Goal: Task Accomplishment & Management: Use online tool/utility

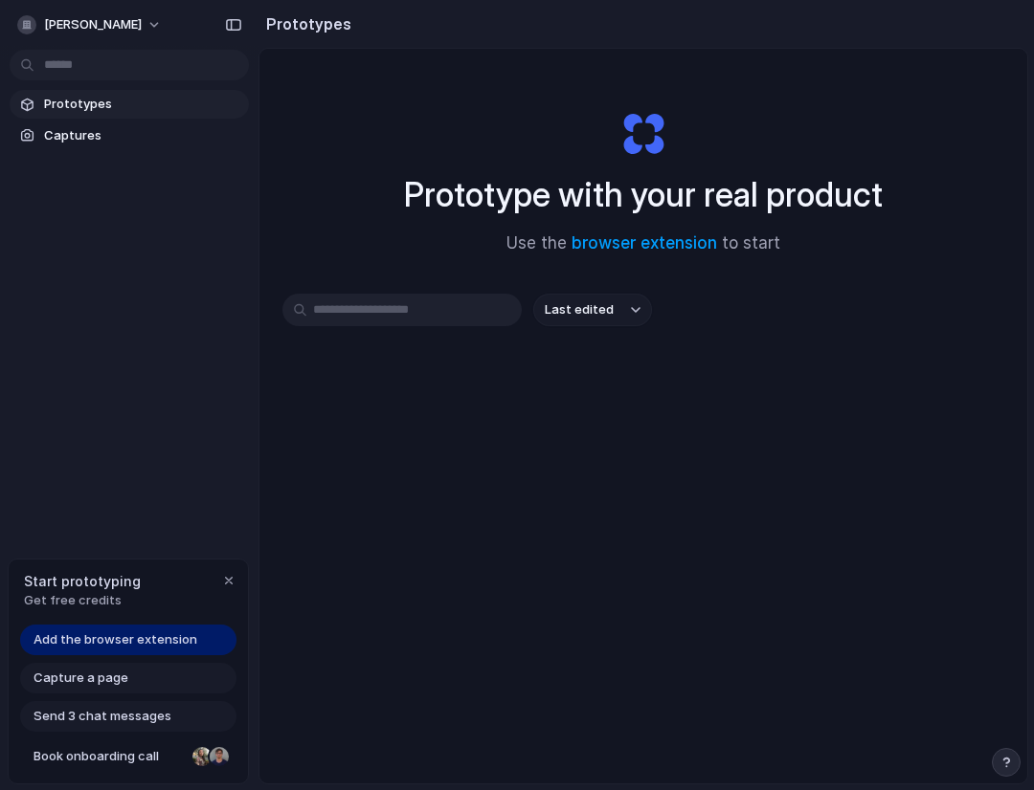
click at [127, 259] on div "Prototypes Captures" at bounding box center [129, 200] width 258 height 401
click at [77, 122] on link "Captures" at bounding box center [129, 136] width 239 height 29
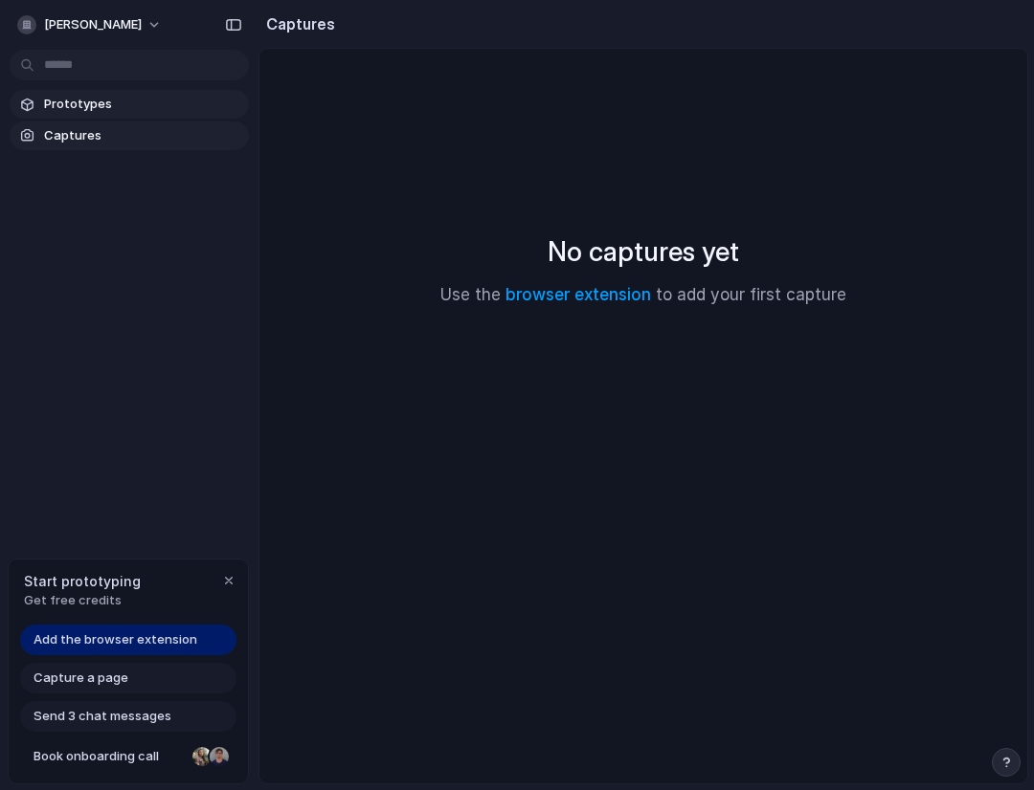
click at [94, 107] on span "Prototypes" at bounding box center [142, 104] width 197 height 19
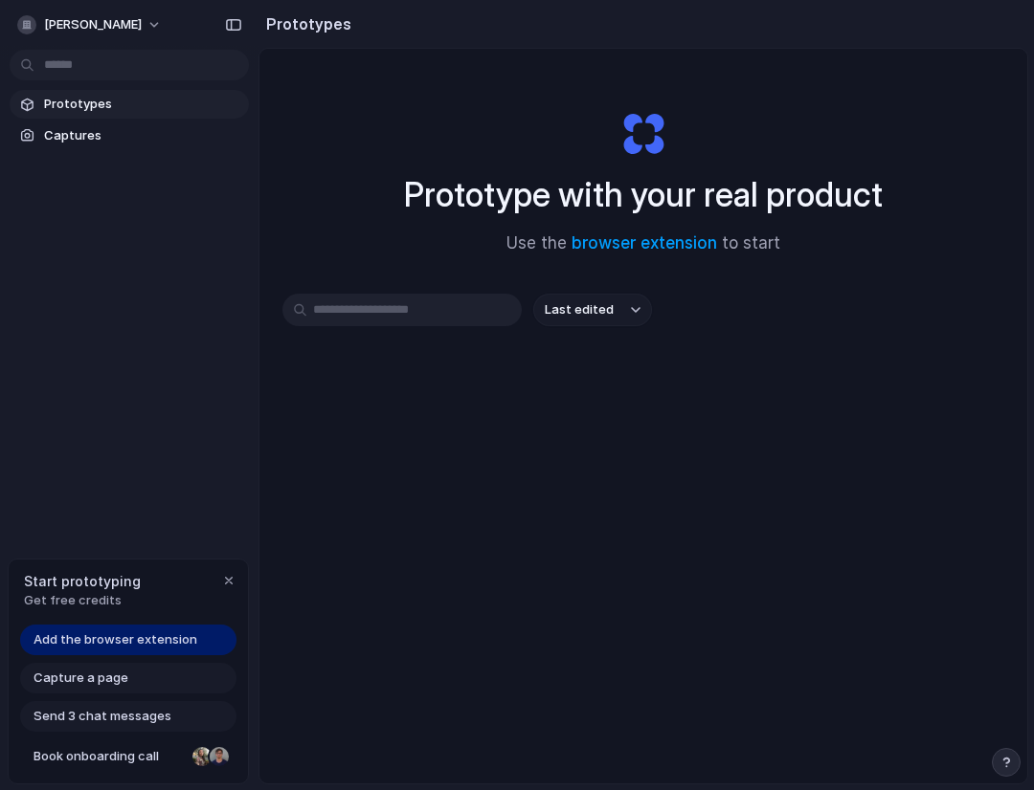
click at [380, 311] on input "text" at bounding box center [401, 310] width 239 height 33
click at [598, 308] on span "Last edited" at bounding box center [579, 309] width 69 height 19
click at [598, 308] on div "Last edited Last created Alphabetical" at bounding box center [517, 395] width 1034 height 790
click at [85, 677] on span "Capture a page" at bounding box center [80, 678] width 95 height 19
click at [85, 679] on span "Capture a page" at bounding box center [80, 678] width 95 height 19
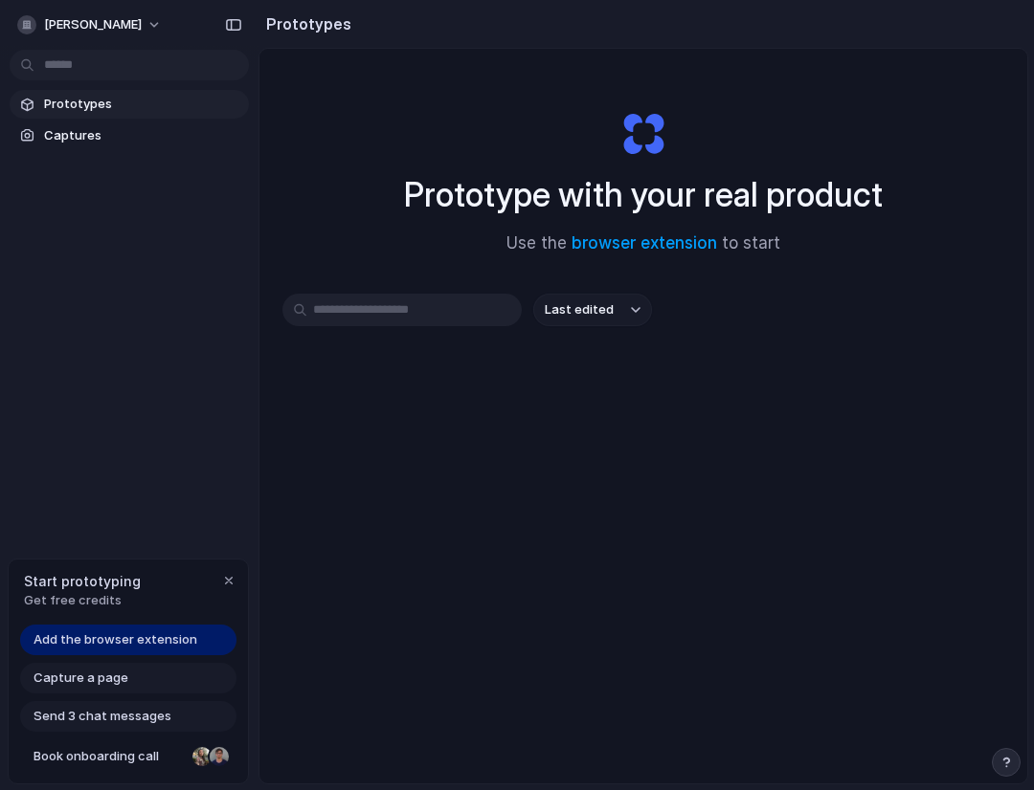
click at [97, 648] on span "Add the browser extension" at bounding box center [115, 640] width 164 height 19
click at [98, 635] on span "Add the browser extension" at bounding box center [115, 640] width 164 height 19
click at [97, 24] on button "[PERSON_NAME]" at bounding box center [91, 25] width 162 height 31
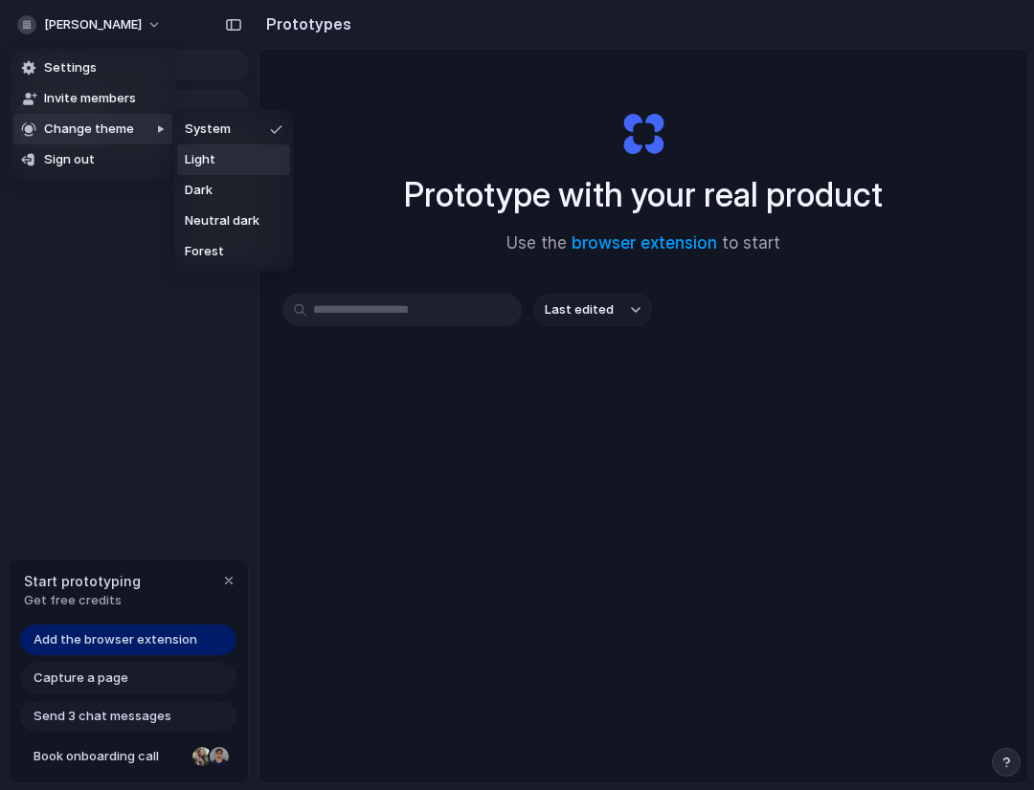
click at [216, 168] on li "Light" at bounding box center [233, 160] width 113 height 31
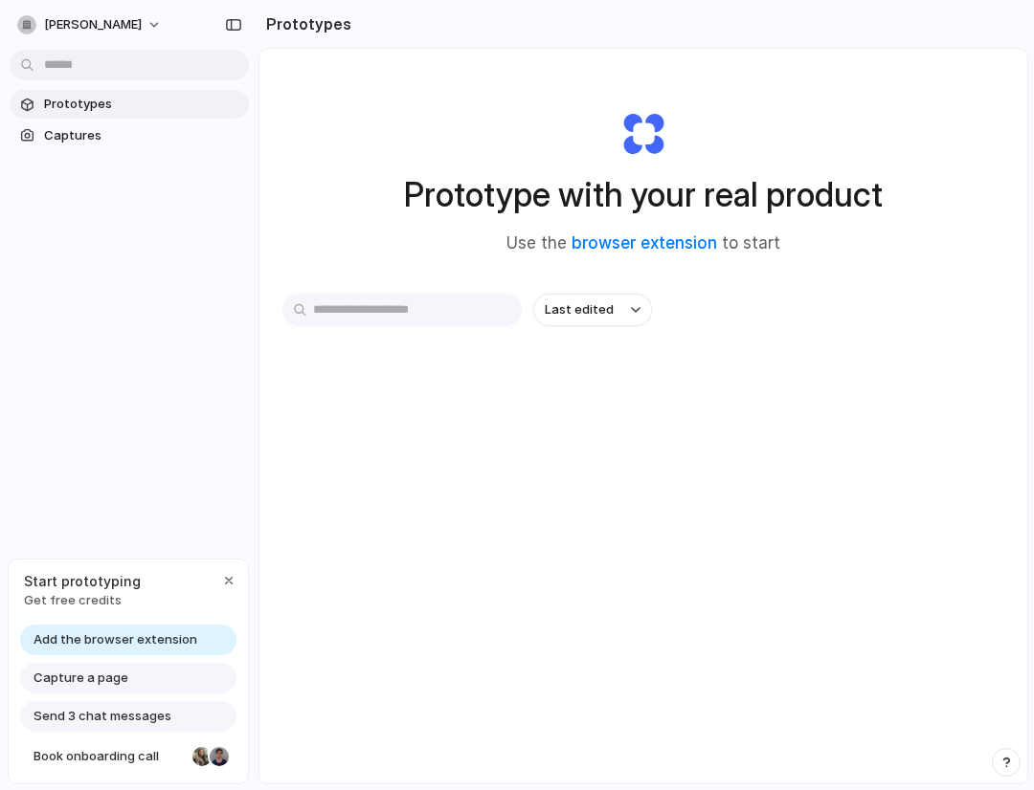
click at [80, 118] on link "Prototypes" at bounding box center [129, 104] width 239 height 29
click at [109, 135] on span "Captures" at bounding box center [142, 135] width 197 height 19
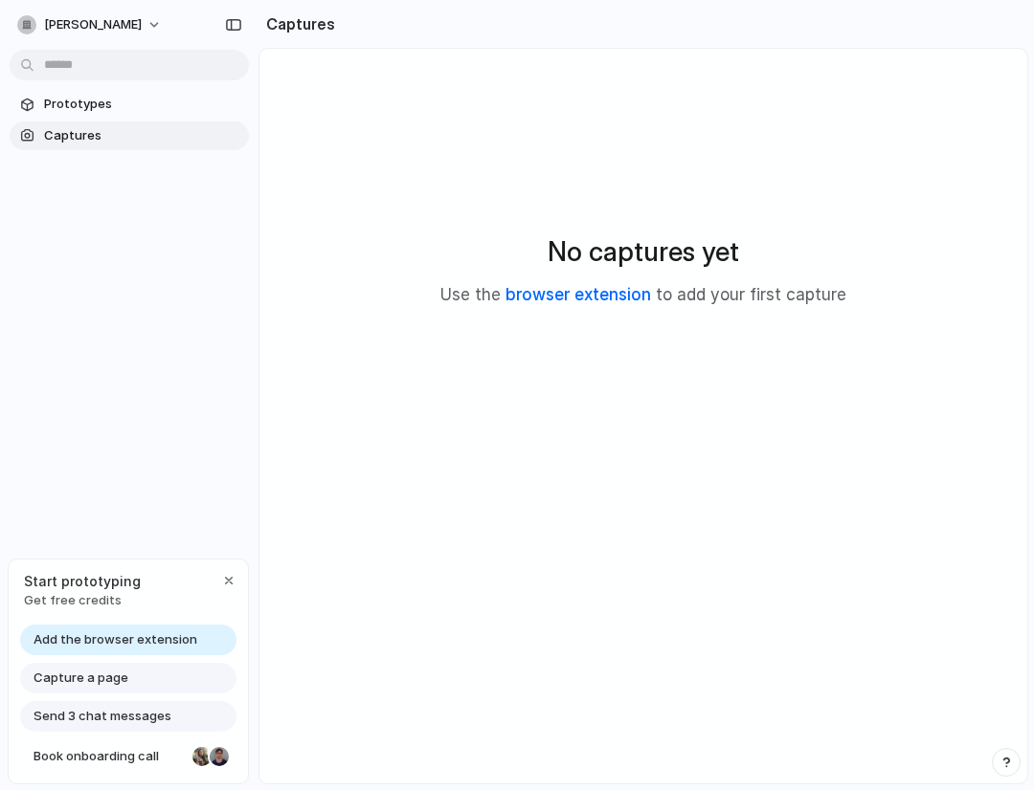
click at [575, 296] on link "browser extension" at bounding box center [577, 294] width 145 height 19
click at [505, 586] on main "No captures yet Use the browser extension to add your first capture" at bounding box center [642, 416] width 769 height 737
click at [103, 99] on span "Prototypes" at bounding box center [142, 104] width 197 height 19
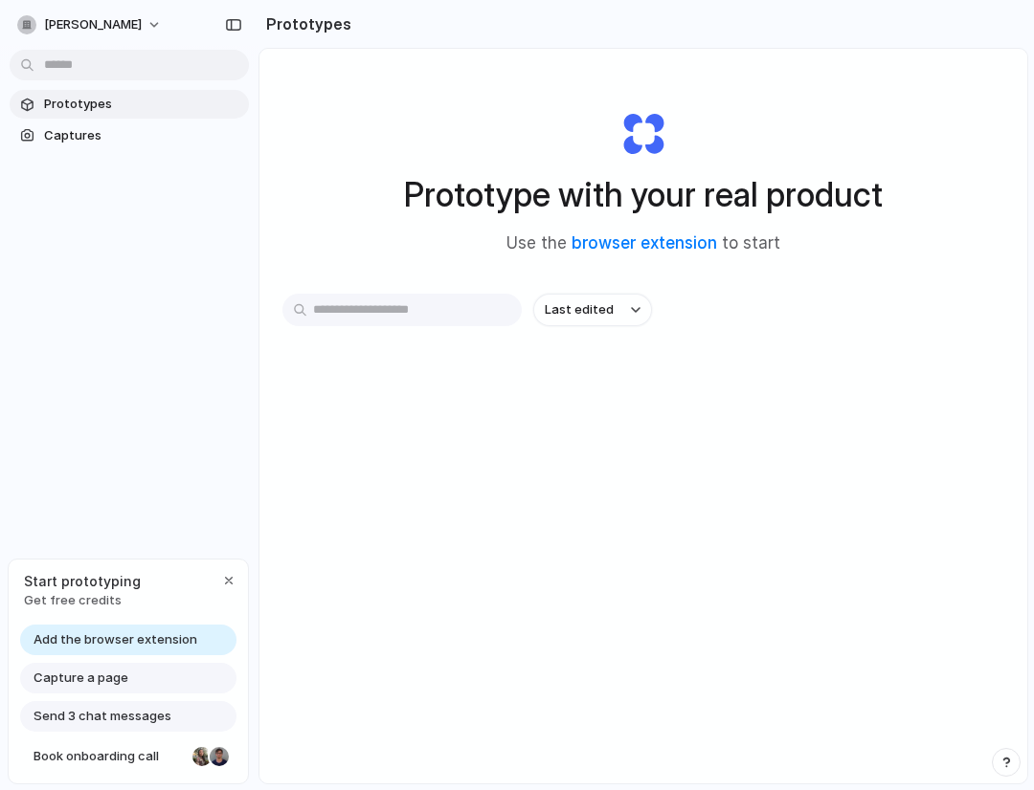
click at [596, 478] on div "Prototype with your real product Use the browser extension to start Last edited" at bounding box center [642, 467] width 767 height 836
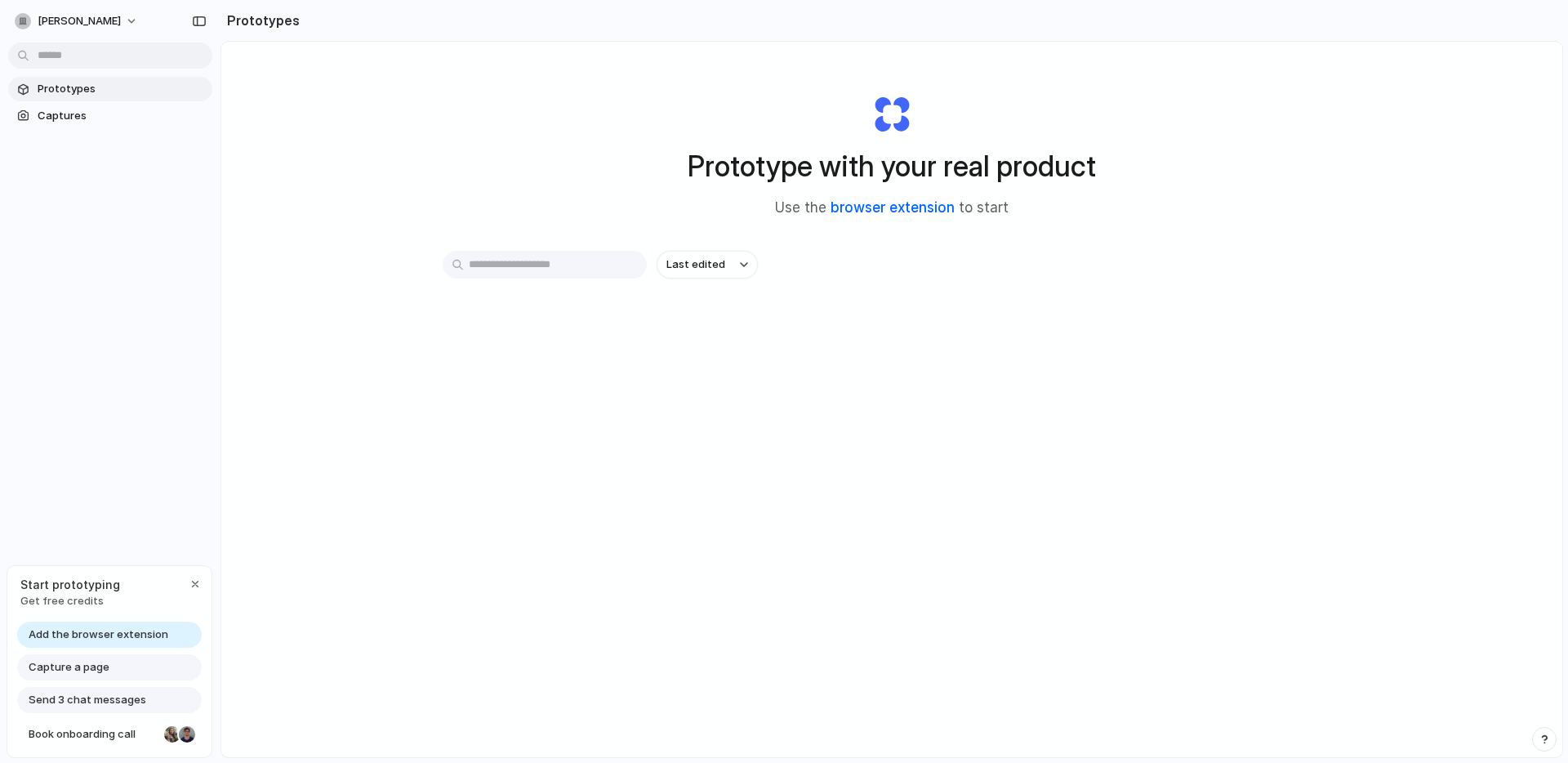
click at [915, 203] on link "browser extension" at bounding box center [892, 207] width 124 height 16
drag, startPoint x: 1361, startPoint y: 38, endPoint x: 1366, endPoint y: 13, distance: 25.5
click at [1361, 38] on section "Prototypes" at bounding box center [891, 20] width 1343 height 41
click at [784, 382] on div at bounding box center [784, 382] width 0 height 0
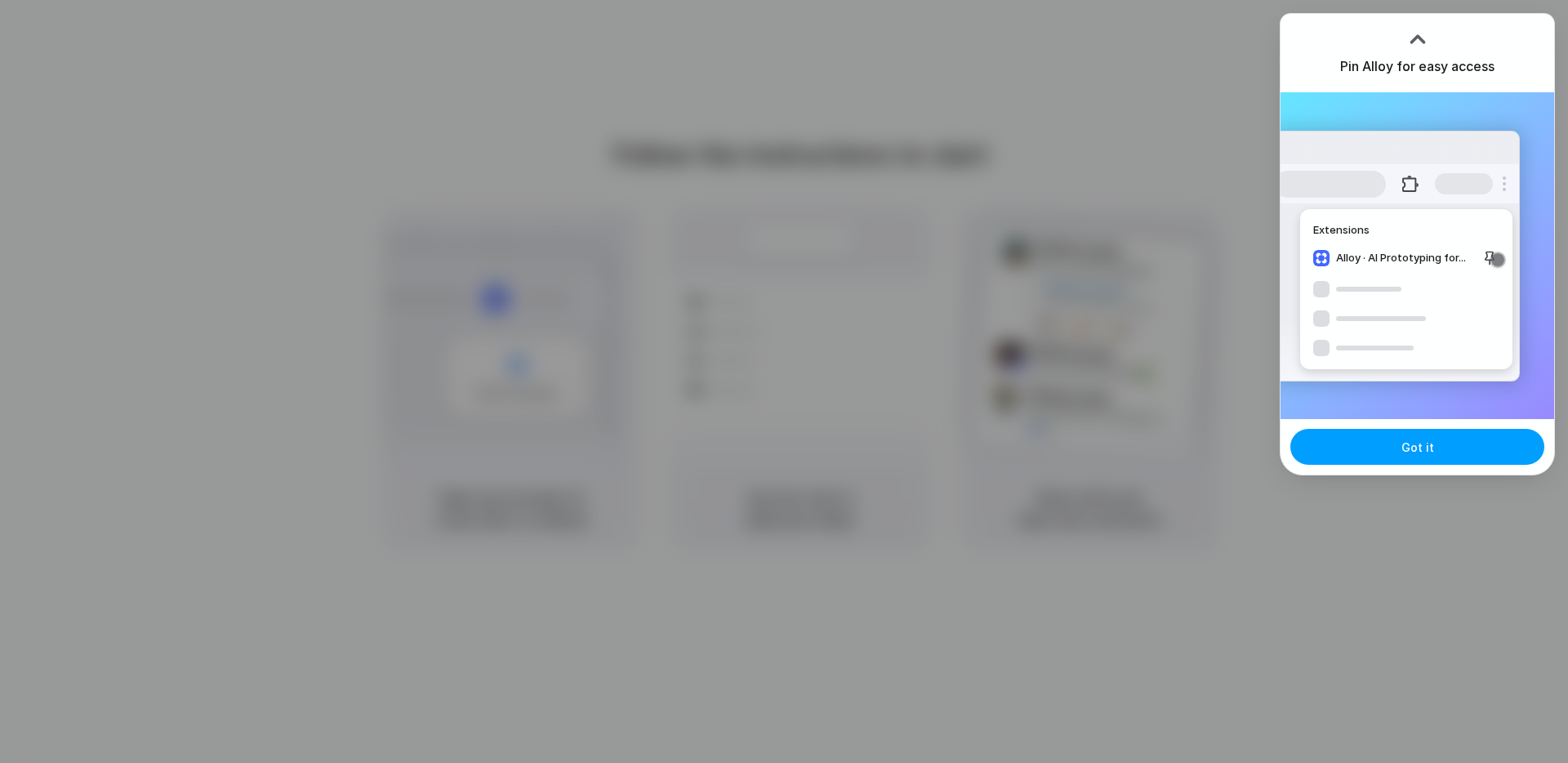
click at [1417, 458] on button "Got it" at bounding box center [1418, 446] width 254 height 36
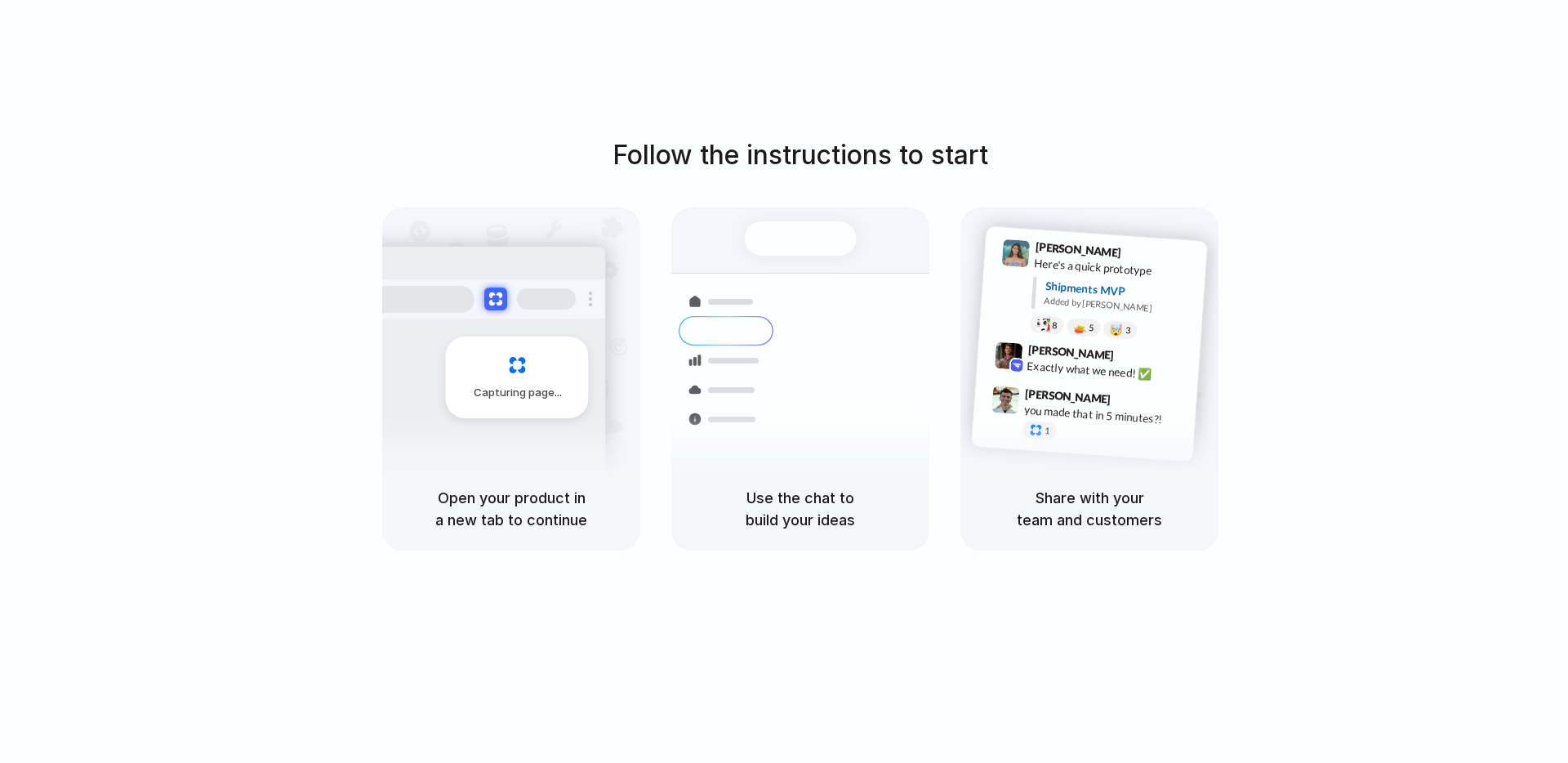
click at [718, 195] on div "Follow the instructions to start Capturing page Open your product in a new tab …" at bounding box center [800, 343] width 1568 height 415
click at [734, 379] on div at bounding box center [726, 365] width 95 height 29
click at [550, 420] on div "Capturing page" at bounding box center [482, 371] width 247 height 251
click at [532, 502] on h5 "Open your product in a new tab to continue" at bounding box center [511, 509] width 219 height 44
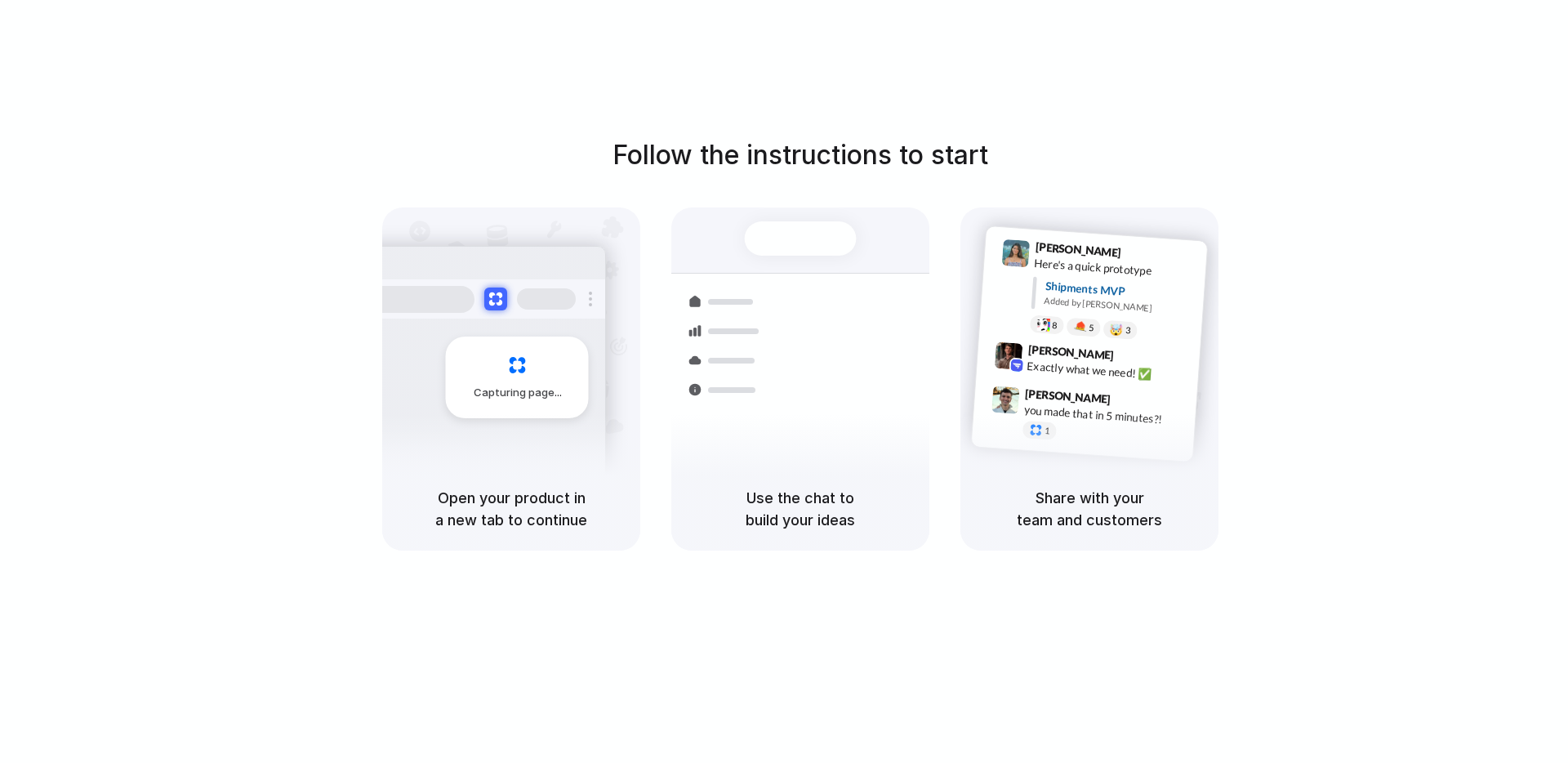
click at [680, 527] on div "Use the chat to build your ideas" at bounding box center [801, 509] width 258 height 84
click at [786, 237] on div "Ready" at bounding box center [800, 238] width 55 height 16
click at [1166, 542] on div "Share with your team and customers" at bounding box center [1089, 509] width 258 height 84
drag, startPoint x: 1093, startPoint y: 494, endPoint x: 1059, endPoint y: 545, distance: 61.3
click at [1096, 542] on div "Share with your team and customers" at bounding box center [1089, 509] width 258 height 84
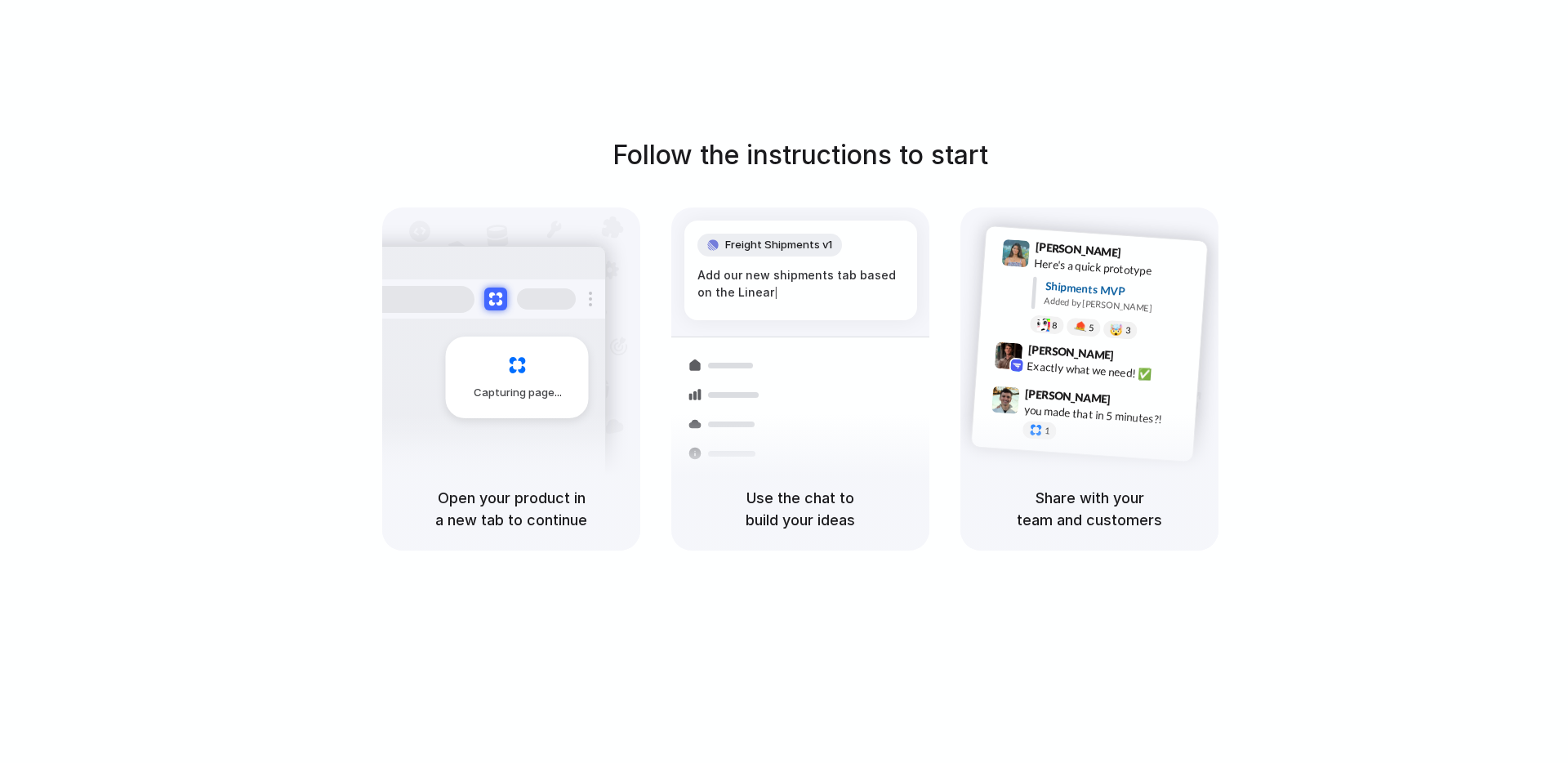
click at [526, 545] on div "Open your product in a new tab to continue" at bounding box center [511, 509] width 258 height 84
click at [503, 522] on h5 "Open your product in a new tab to continue" at bounding box center [511, 509] width 219 height 44
drag, startPoint x: 646, startPoint y: 166, endPoint x: 1072, endPoint y: 167, distance: 426.0
click at [1072, 167] on div "Follow the instructions to start Capturing page Open your product in a new tab …" at bounding box center [800, 343] width 1568 height 415
click at [1055, 160] on div "Follow the instructions to start Capturing page Open your product in a new tab …" at bounding box center [800, 343] width 1568 height 415
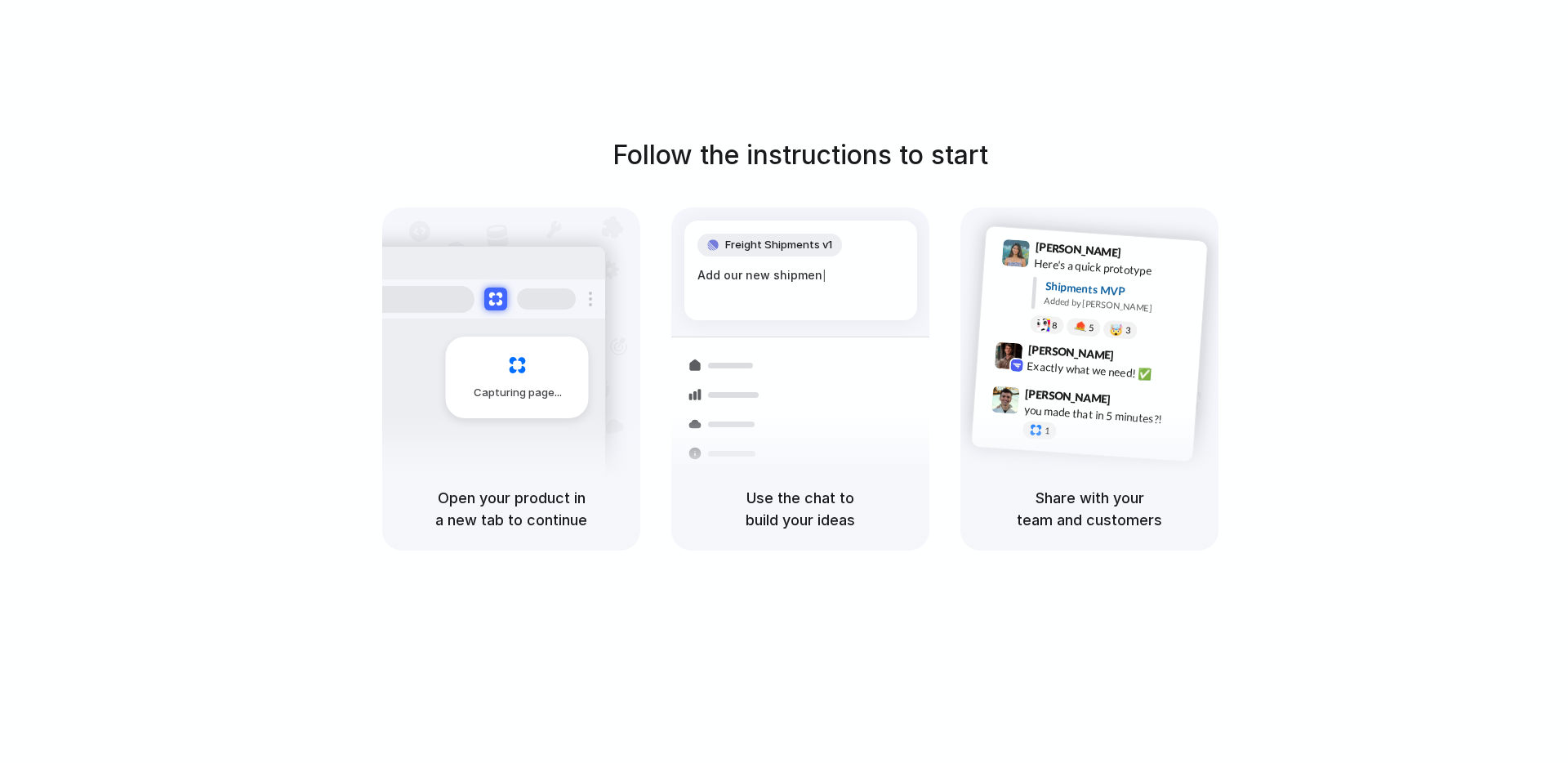
click at [491, 355] on div "Capturing page" at bounding box center [517, 377] width 143 height 82
click at [492, 361] on div "Capturing page" at bounding box center [517, 377] width 143 height 82
click at [534, 366] on div "Capturing page" at bounding box center [517, 377] width 143 height 82
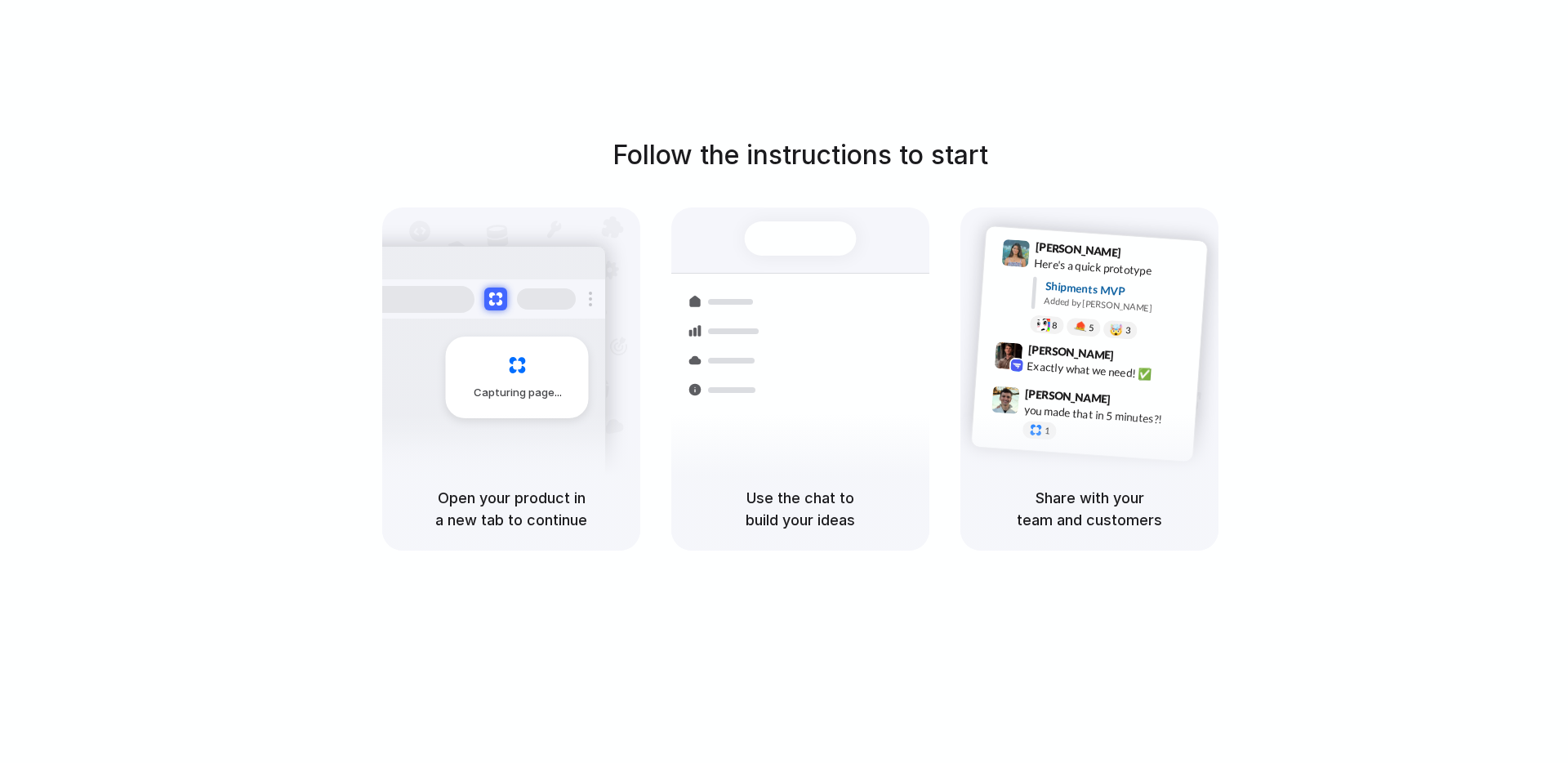
click at [534, 366] on div "Capturing page" at bounding box center [517, 377] width 143 height 82
